Goal: Information Seeking & Learning: Understand process/instructions

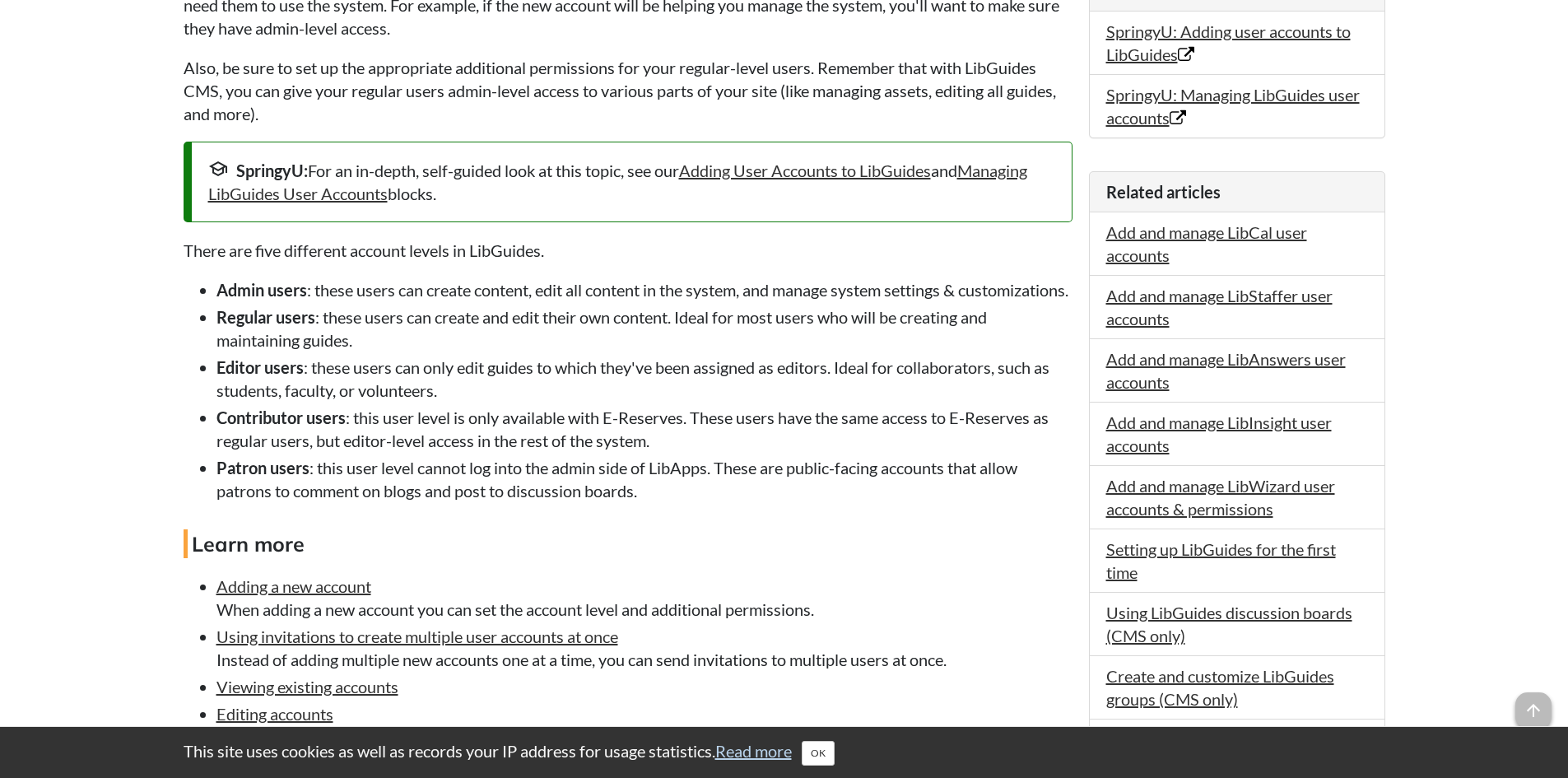
scroll to position [494, 0]
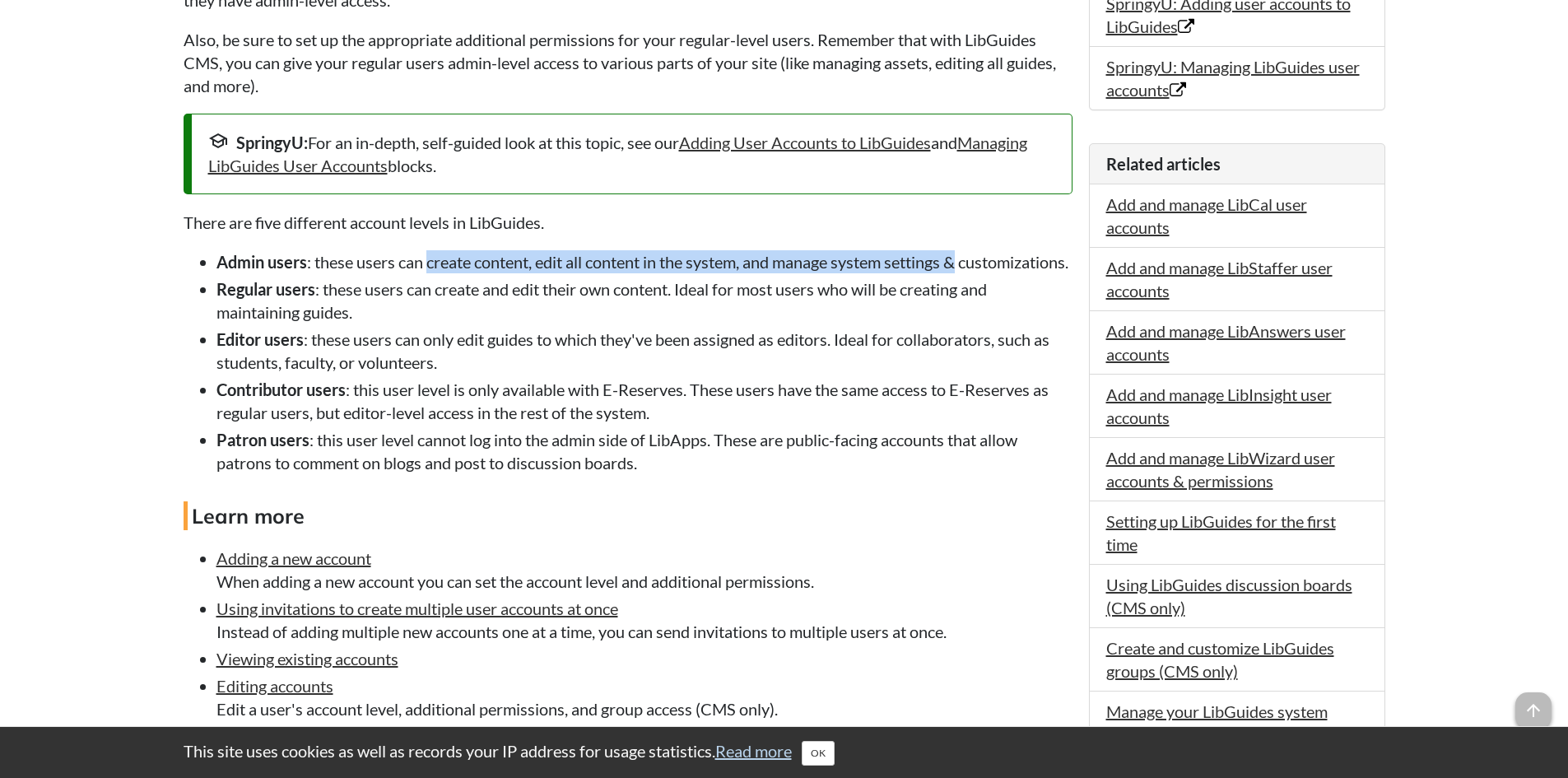
drag, startPoint x: 435, startPoint y: 258, endPoint x: 970, endPoint y: 266, distance: 535.1
click at [970, 266] on li "Admin users : these users can create content, edit all content in the system, a…" at bounding box center [644, 261] width 856 height 23
click at [405, 317] on li "Regular users : these users can create and edit their own content. Ideal for mo…" at bounding box center [644, 300] width 856 height 46
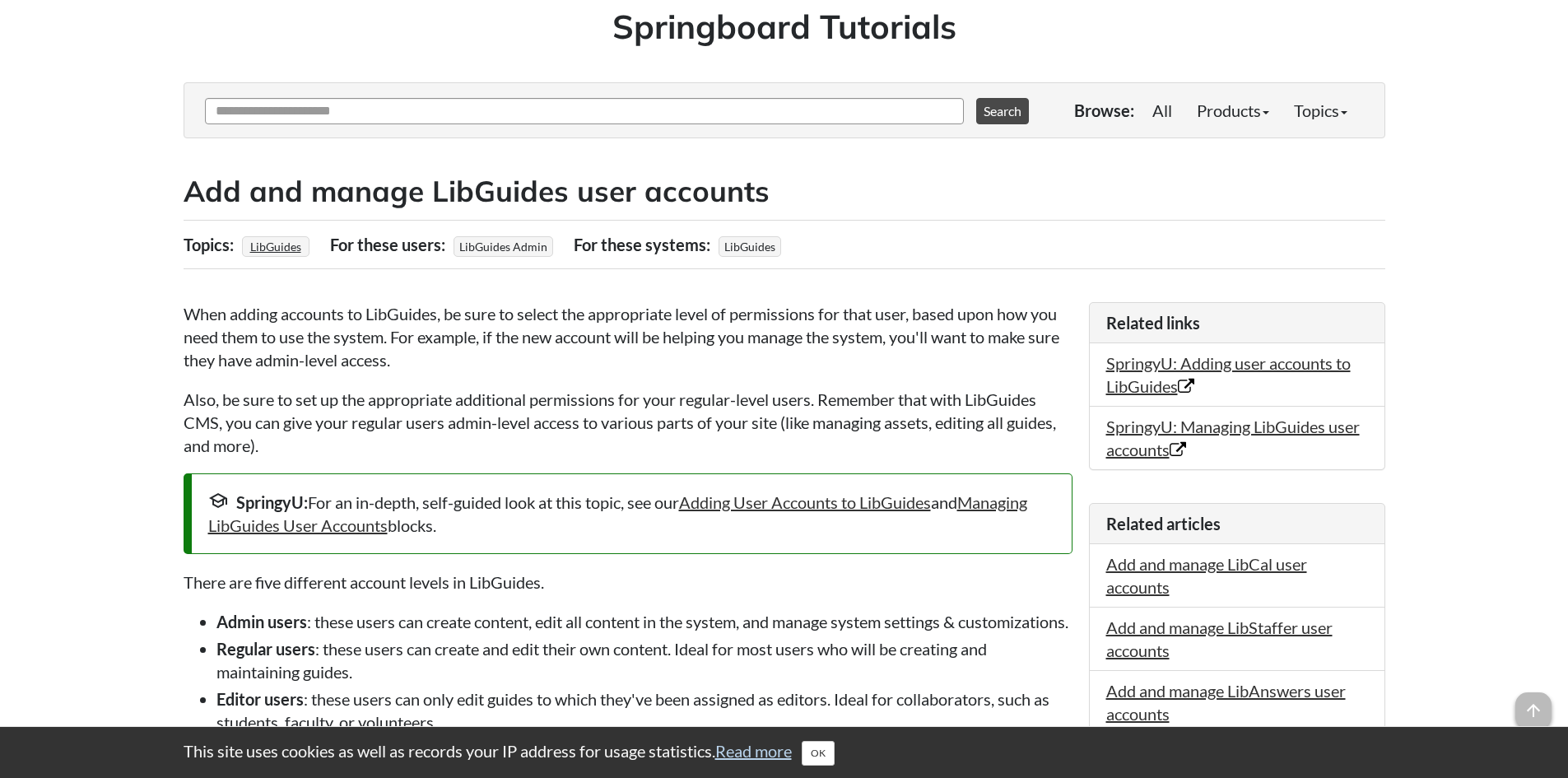
scroll to position [165, 0]
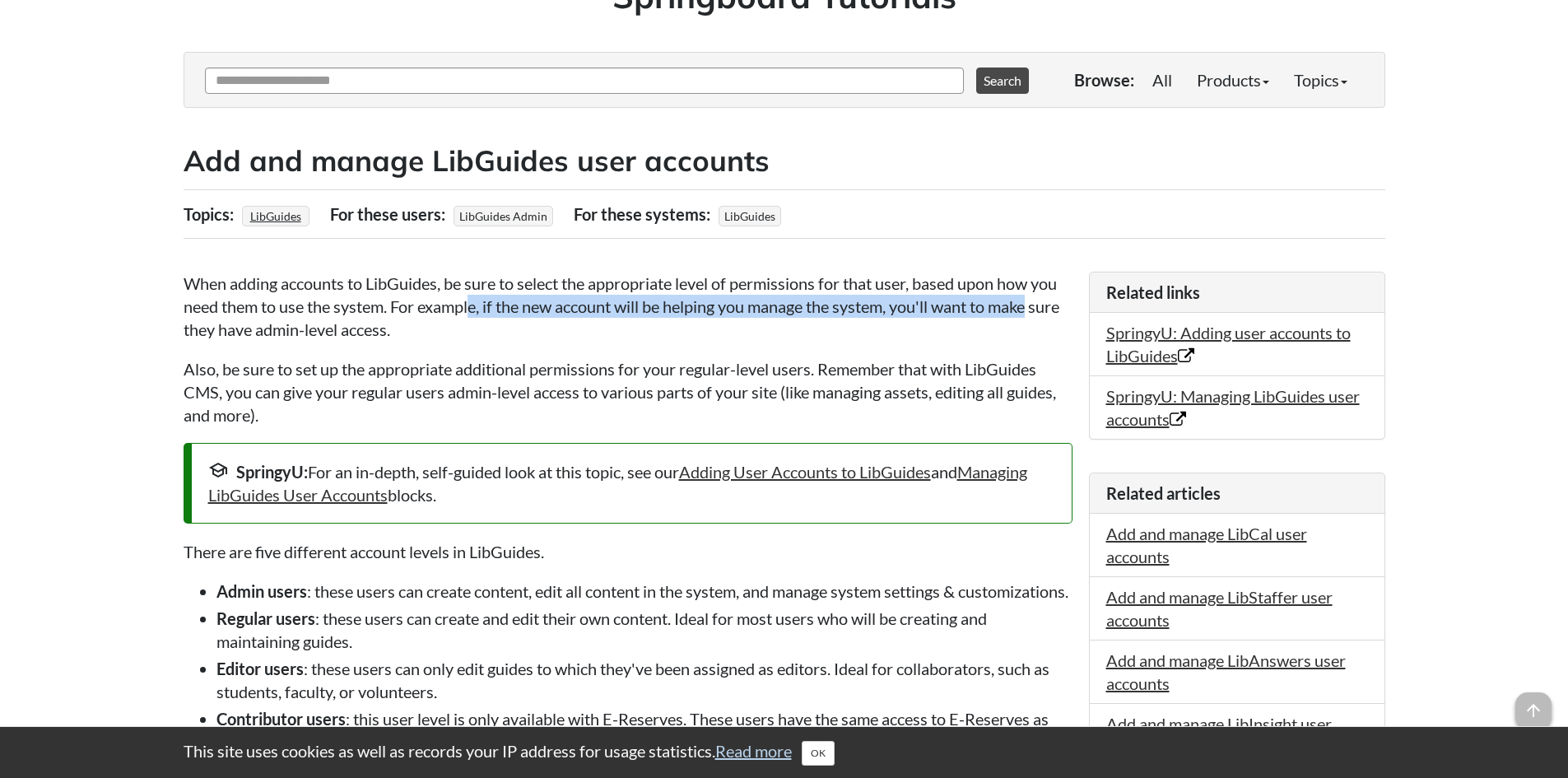
drag, startPoint x: 472, startPoint y: 312, endPoint x: 1037, endPoint y: 309, distance: 565.0
click at [1037, 309] on p "When adding accounts to LibGuides, be sure to select the appropriate level of p…" at bounding box center [628, 306] width 889 height 70
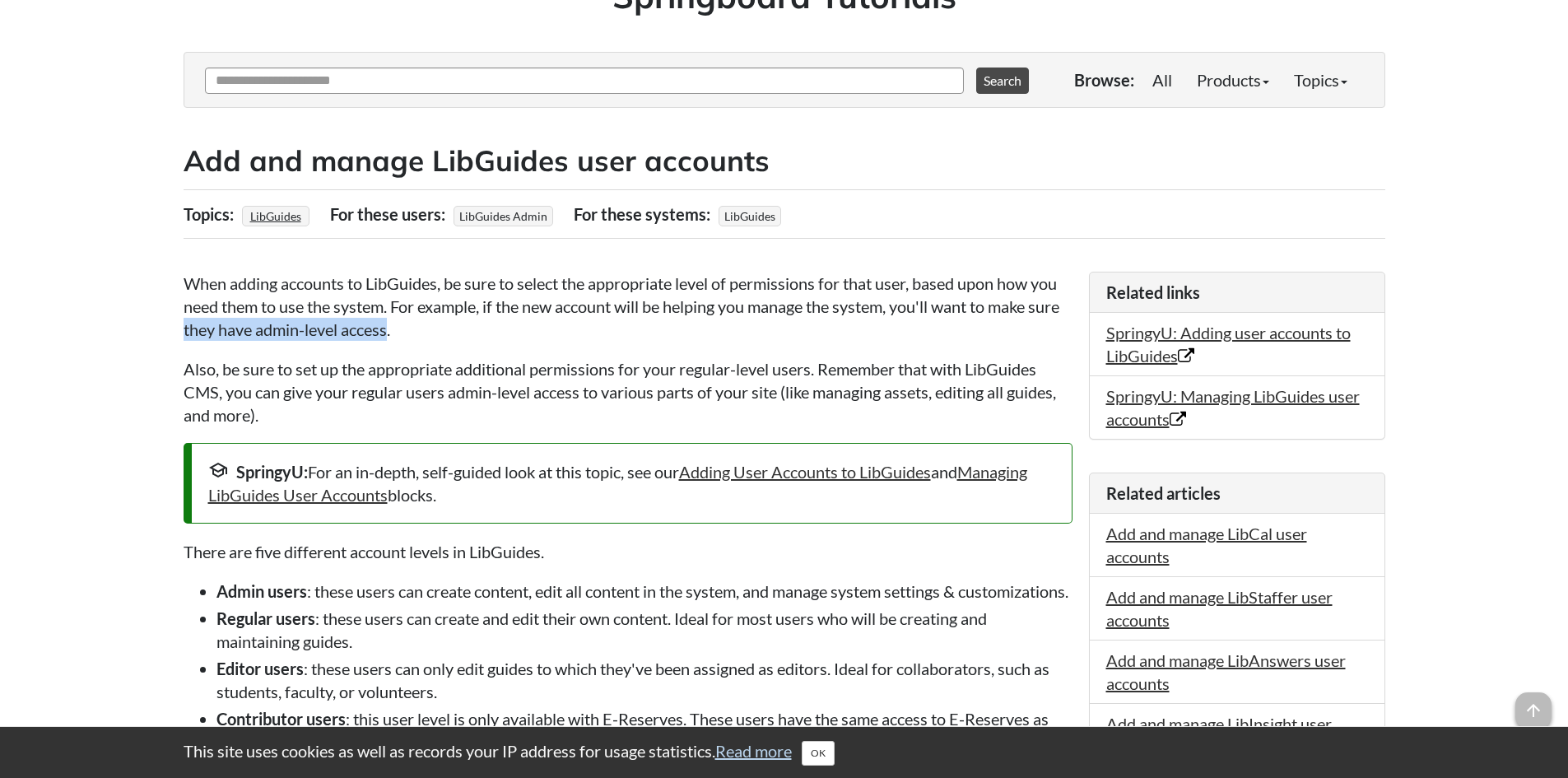
drag, startPoint x: 214, startPoint y: 329, endPoint x: 424, endPoint y: 323, distance: 210.1
click at [423, 322] on p "When adding accounts to LibGuides, be sure to select the appropriate level of p…" at bounding box center [628, 306] width 889 height 70
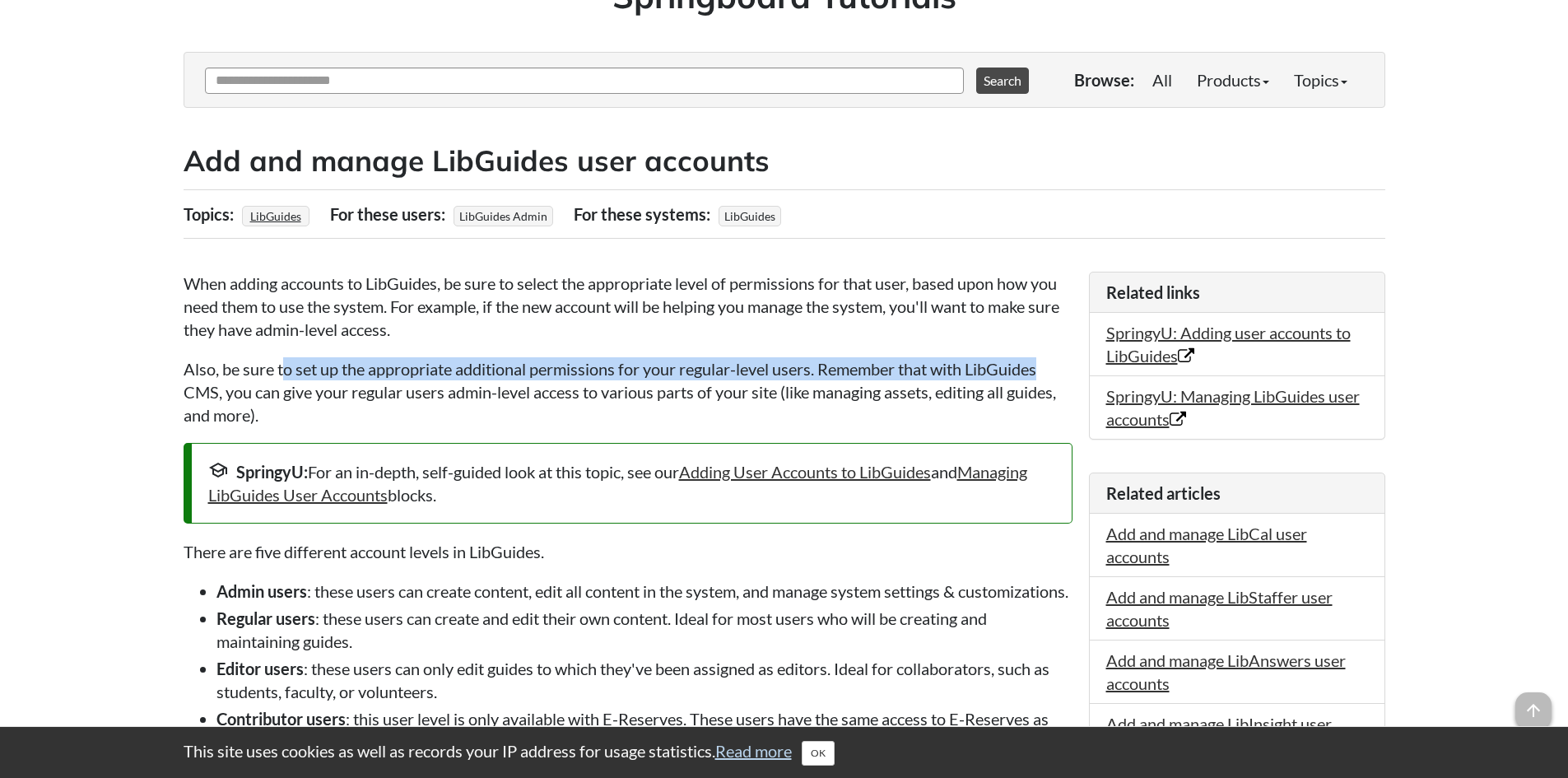
drag, startPoint x: 310, startPoint y: 366, endPoint x: 1044, endPoint y: 358, distance: 734.0
click at [1044, 358] on p "Also, be sure to set up the appropriate additional permissions for your regular…" at bounding box center [628, 392] width 889 height 70
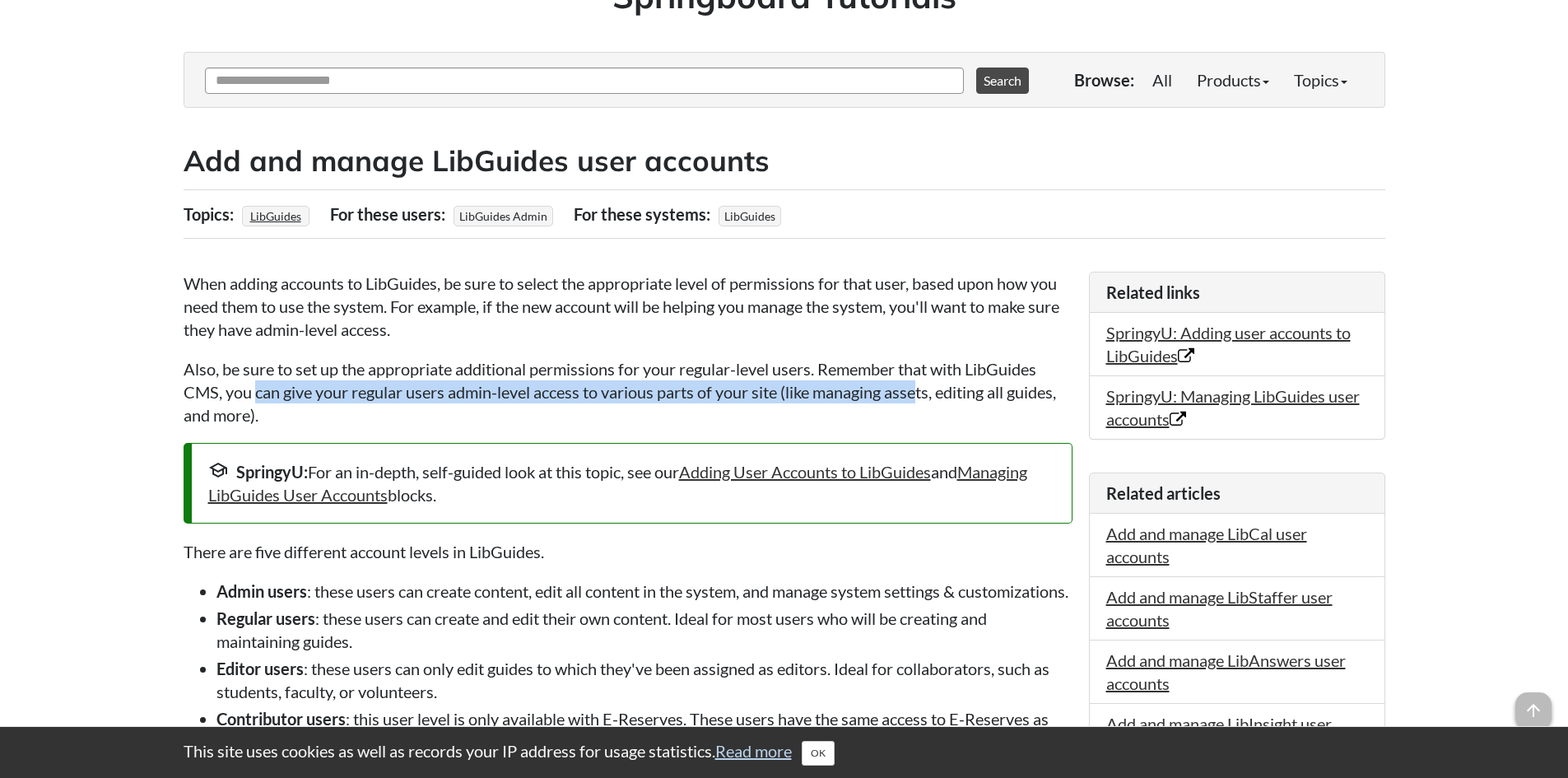
drag, startPoint x: 257, startPoint y: 401, endPoint x: 920, endPoint y: 385, distance: 663.2
click at [920, 385] on p "Also, be sure to set up the appropriate additional permissions for your regular…" at bounding box center [628, 392] width 889 height 70
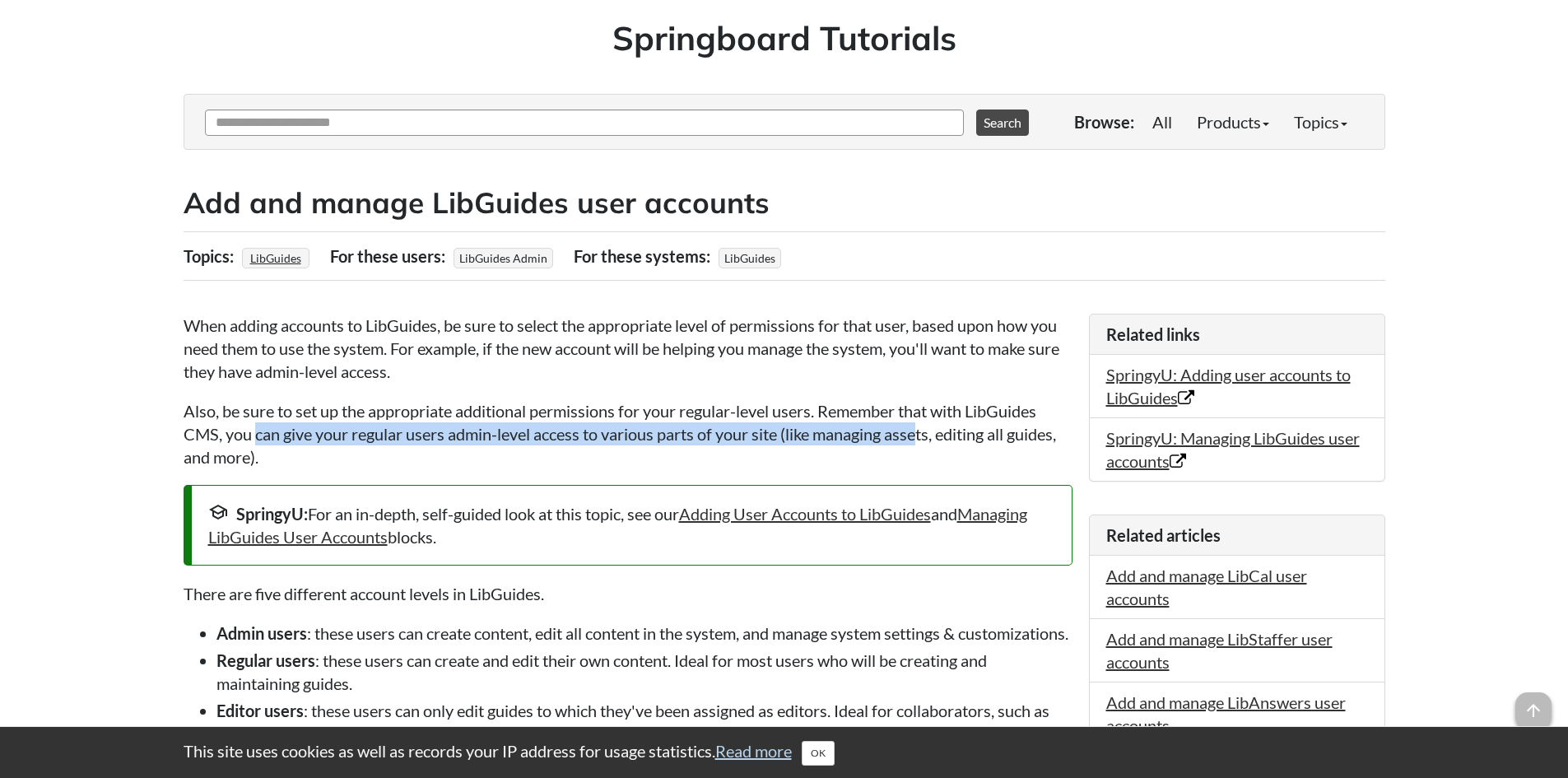
scroll to position [0, 0]
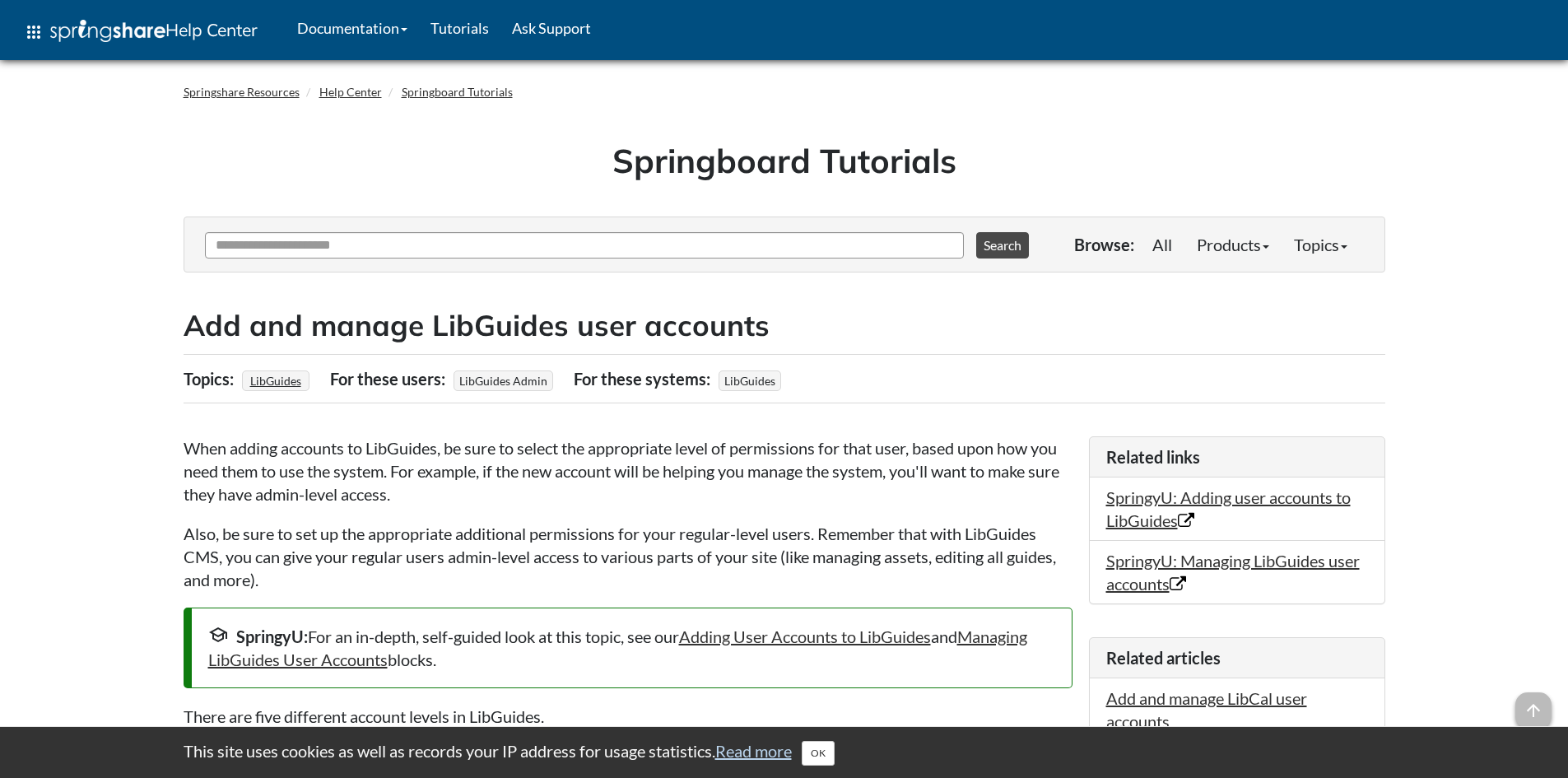
click at [957, 443] on p "When adding accounts to LibGuides, be sure to select the appropriate level of p…" at bounding box center [628, 471] width 889 height 70
